Goal: Information Seeking & Learning: Find specific fact

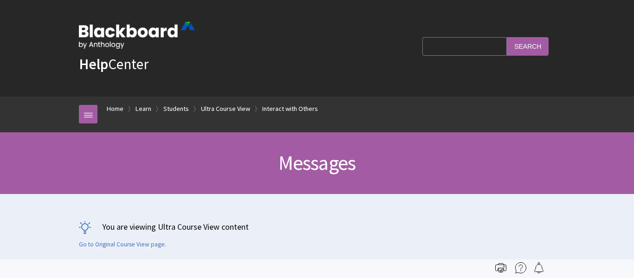
click at [457, 50] on input "Search Query" at bounding box center [464, 46] width 84 height 18
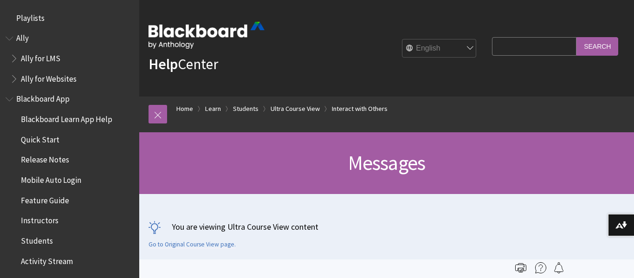
scroll to position [1366, 0]
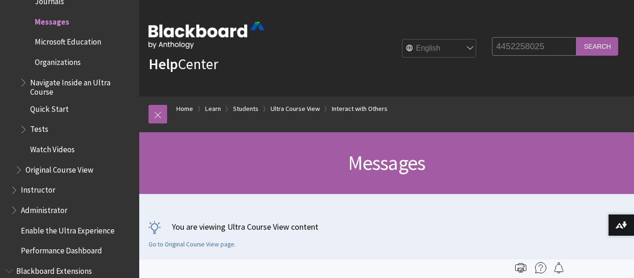
type input "4452258025"
click at [576, 37] on input "Search" at bounding box center [597, 46] width 42 height 18
click at [599, 39] on input "Search" at bounding box center [597, 46] width 42 height 18
click at [597, 45] on input "Search" at bounding box center [597, 46] width 42 height 18
